Goal: Task Accomplishment & Management: Manage account settings

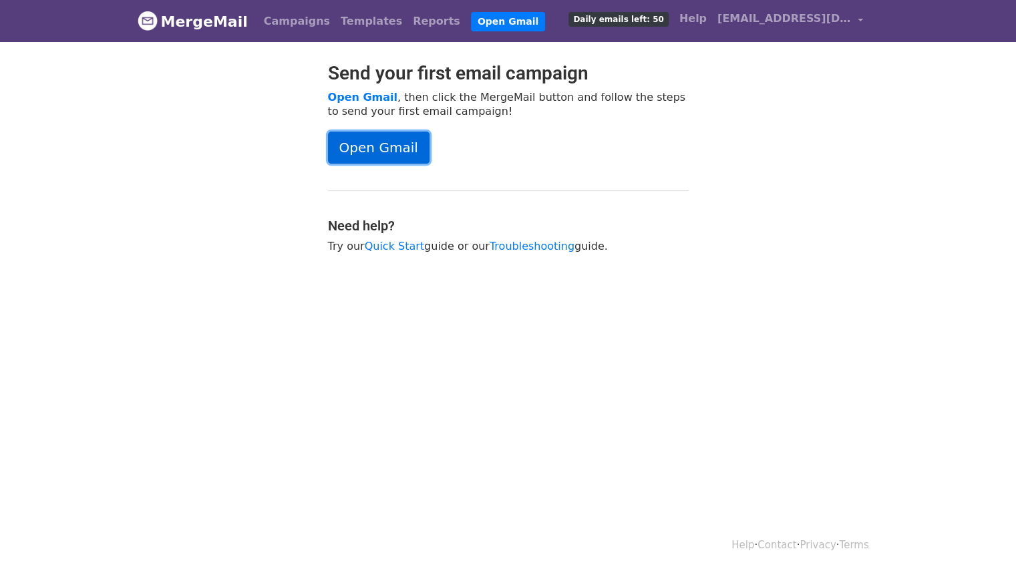
click at [367, 154] on link "Open Gmail" at bounding box center [379, 148] width 102 height 32
click at [364, 128] on div "Send your first email campaign Open Gmail , then click the MergeMail button and…" at bounding box center [508, 164] width 381 height 204
click at [357, 97] on link "Open Gmail" at bounding box center [362, 97] width 69 height 13
click at [810, 24] on span "[EMAIL_ADDRESS][DOMAIN_NAME]" at bounding box center [785, 19] width 134 height 16
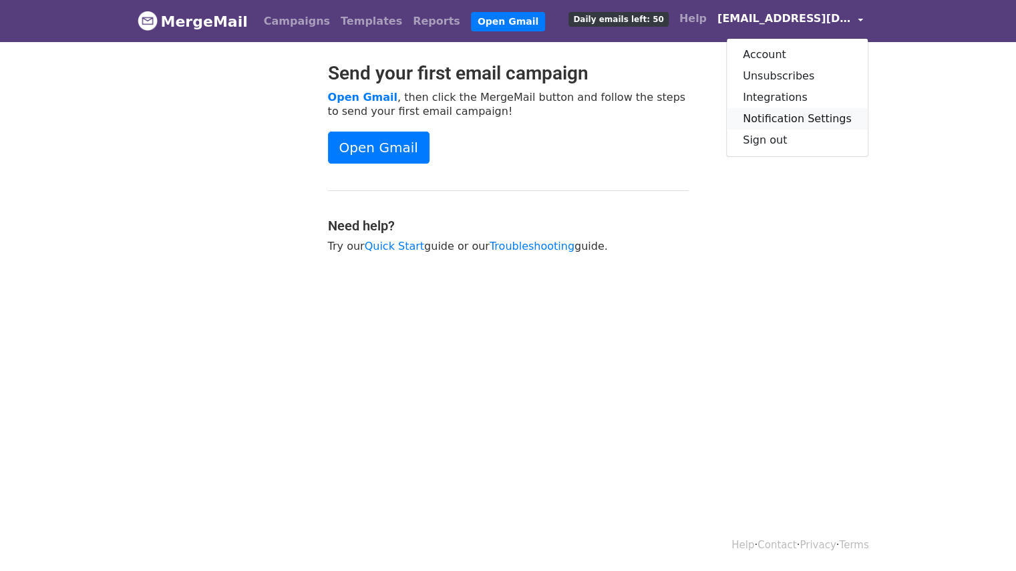
click at [794, 115] on link "Notification Settings" at bounding box center [797, 118] width 141 height 21
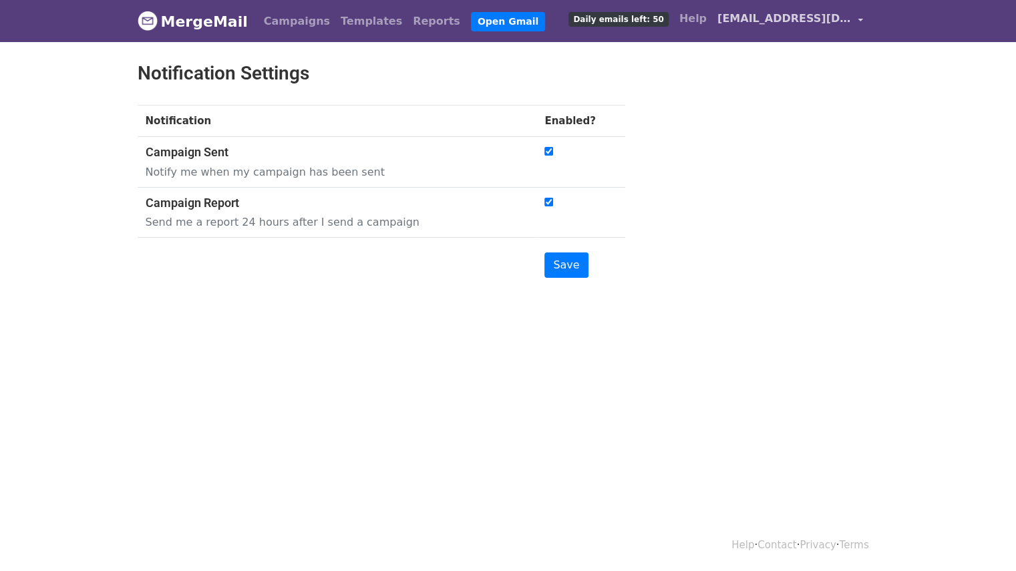
click at [830, 18] on span "[EMAIL_ADDRESS][DOMAIN_NAME]" at bounding box center [785, 19] width 134 height 16
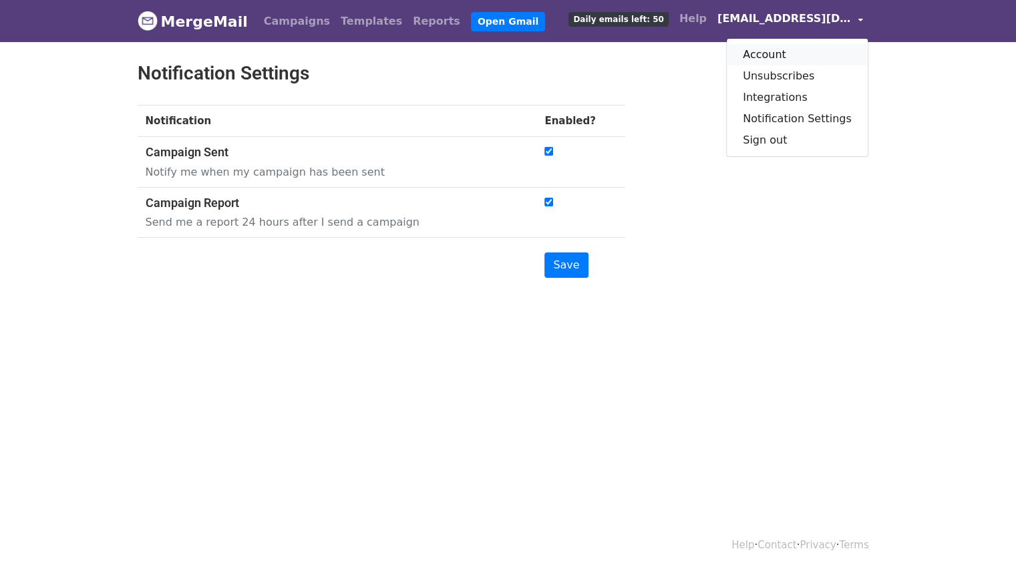
click at [774, 44] on link "Account" at bounding box center [797, 54] width 141 height 21
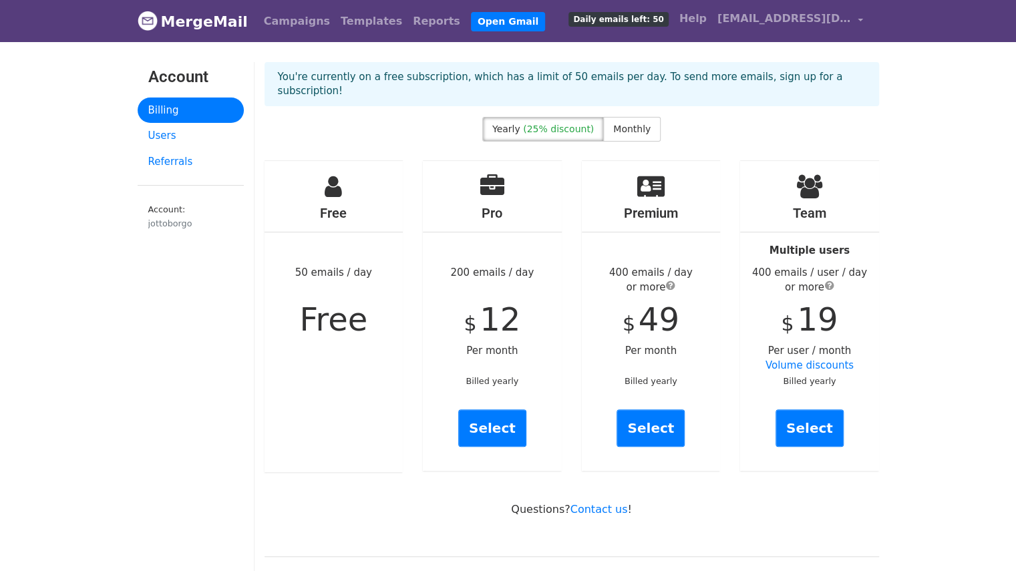
click at [642, 19] on span "Daily emails left: 50" at bounding box center [619, 19] width 100 height 15
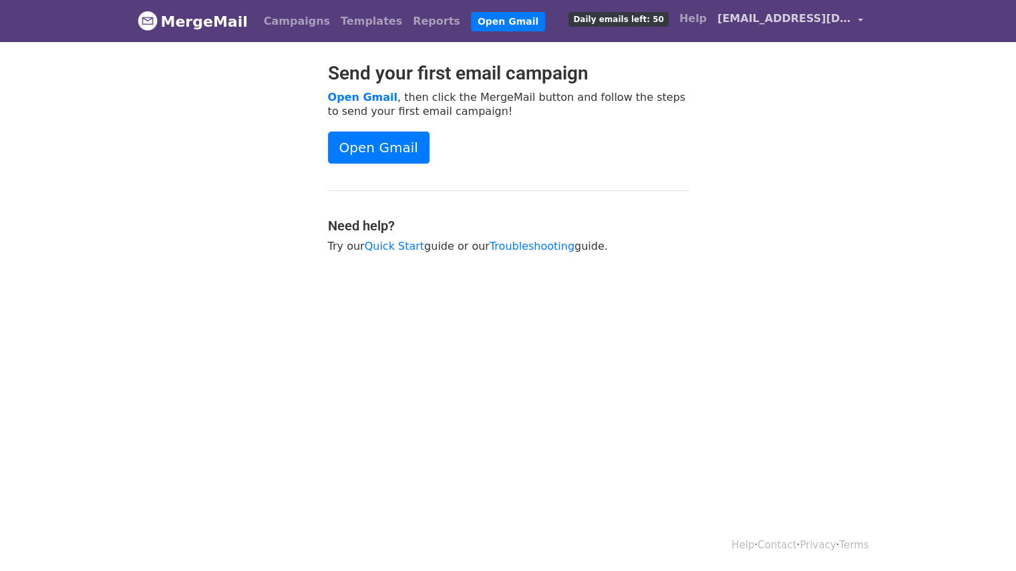
click at [843, 19] on span "[EMAIL_ADDRESS][DOMAIN_NAME]" at bounding box center [785, 19] width 134 height 16
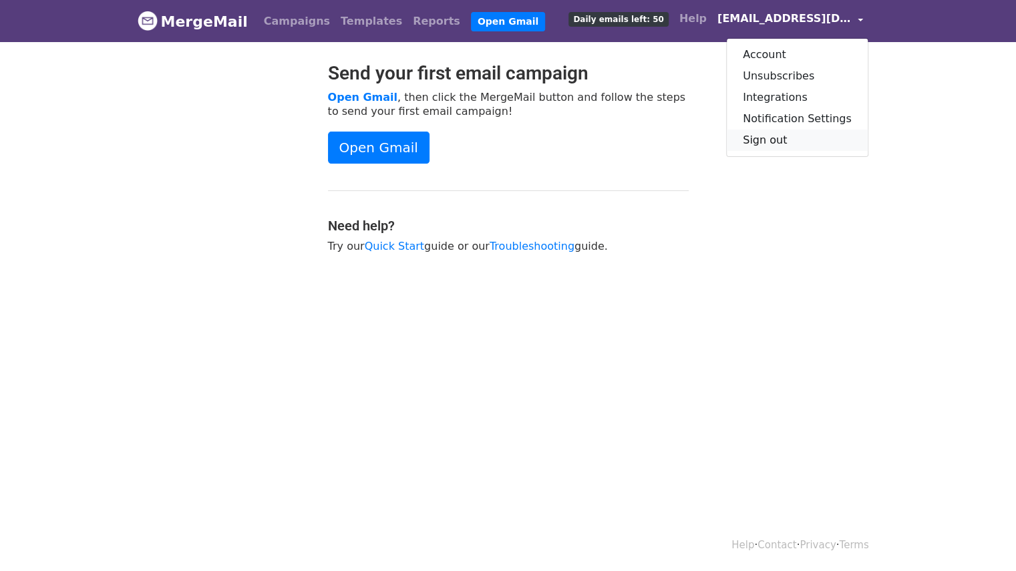
click at [776, 137] on link "Sign out" at bounding box center [797, 140] width 141 height 21
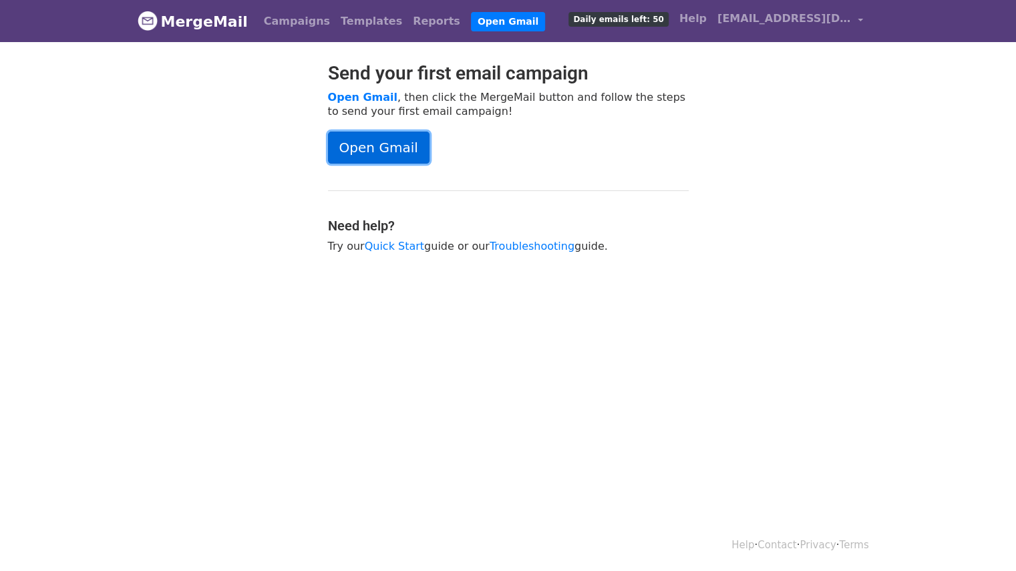
click at [344, 144] on link "Open Gmail" at bounding box center [379, 148] width 102 height 32
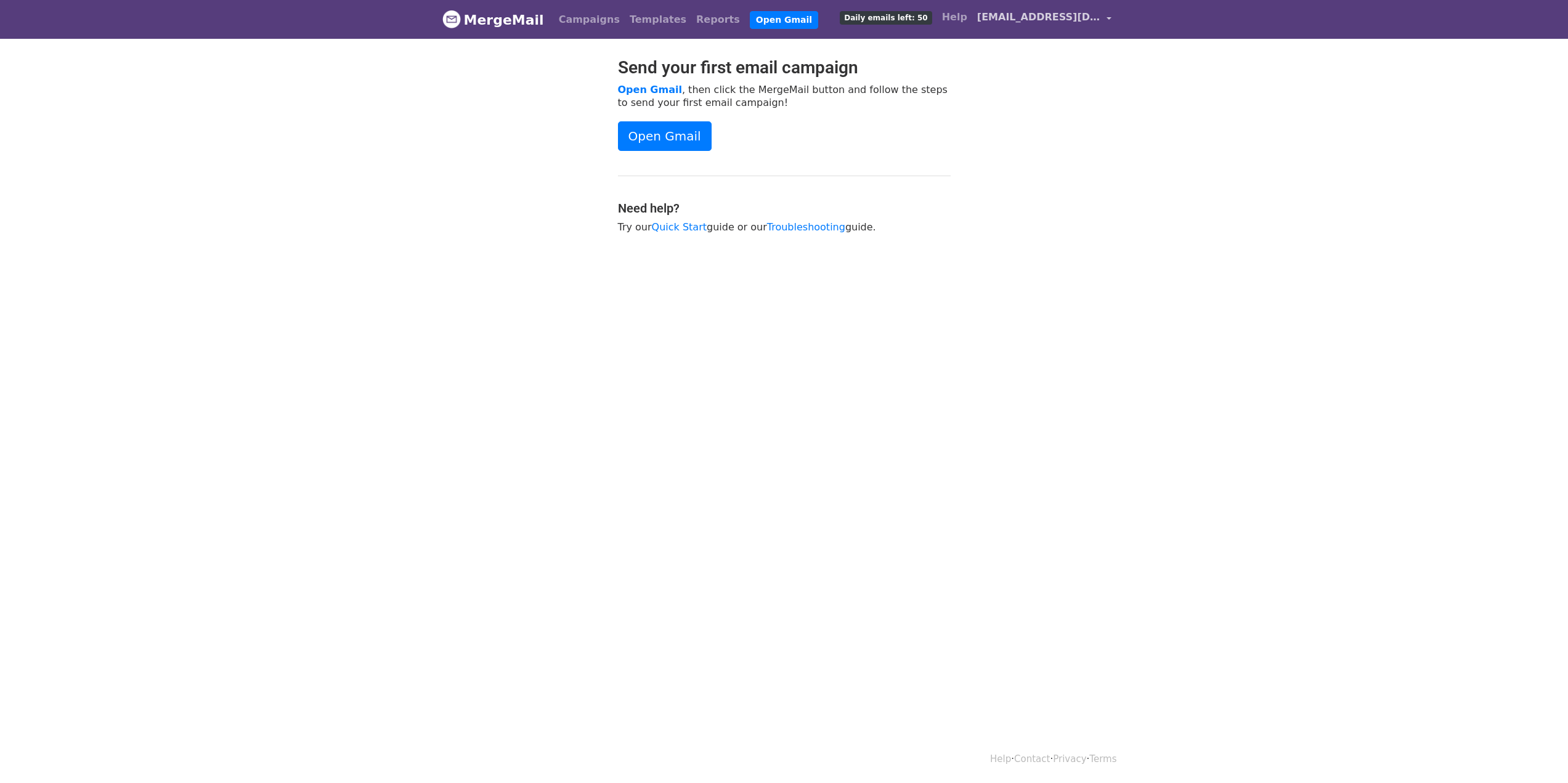
click at [1073, 21] on span "[EMAIL_ADDRESS][DOMAIN_NAME]" at bounding box center [1039, 18] width 124 height 15
click at [665, 137] on link "Open Gmail" at bounding box center [665, 136] width 94 height 30
